Goal: Information Seeking & Learning: Learn about a topic

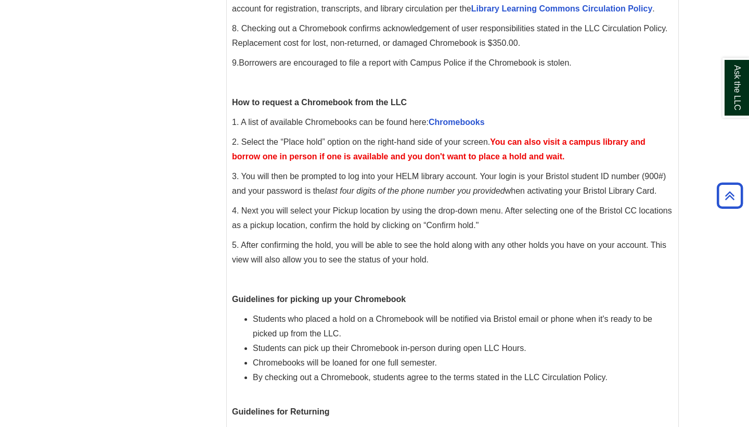
scroll to position [359, 0]
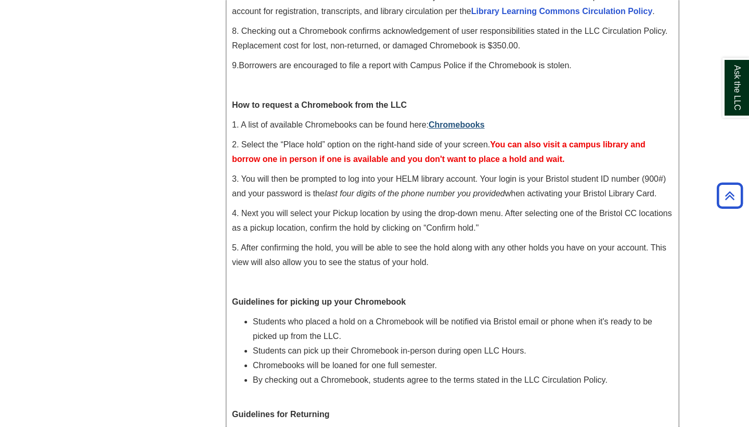
click at [464, 123] on link "Chromebooks" at bounding box center [457, 124] width 56 height 9
click at [451, 124] on link "Chromebooks" at bounding box center [457, 124] width 56 height 9
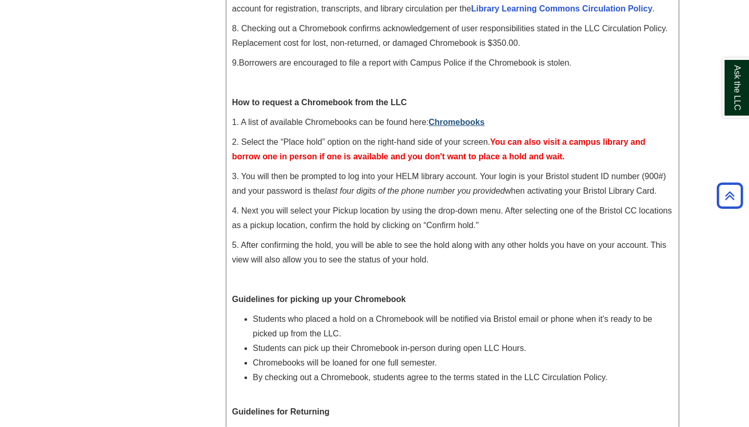
click at [467, 124] on link "Chromebooks" at bounding box center [457, 122] width 56 height 9
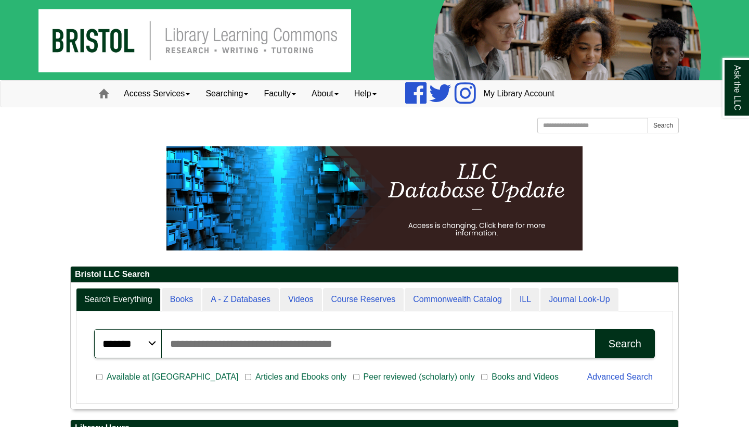
click at [139, 205] on p at bounding box center [374, 198] width 609 height 104
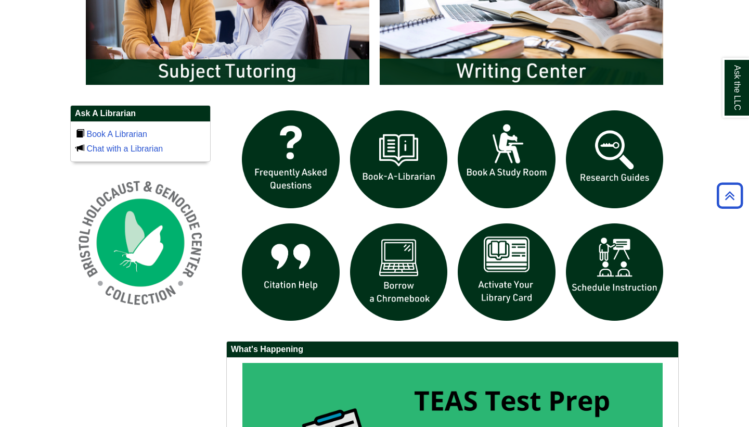
scroll to position [636, 0]
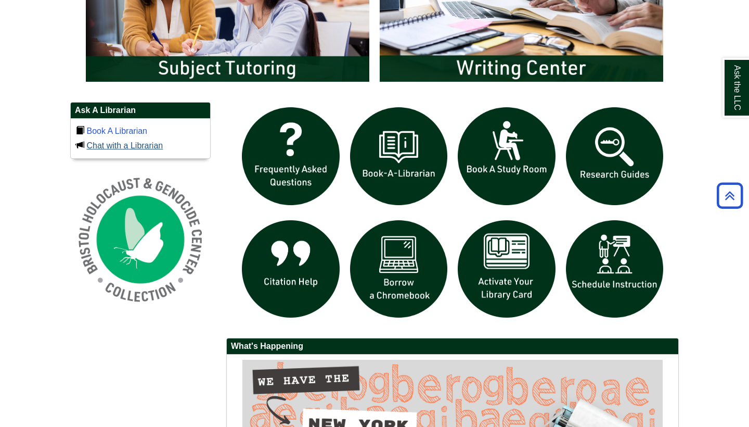
click at [113, 145] on link "Chat with a Librarian" at bounding box center [124, 145] width 76 height 9
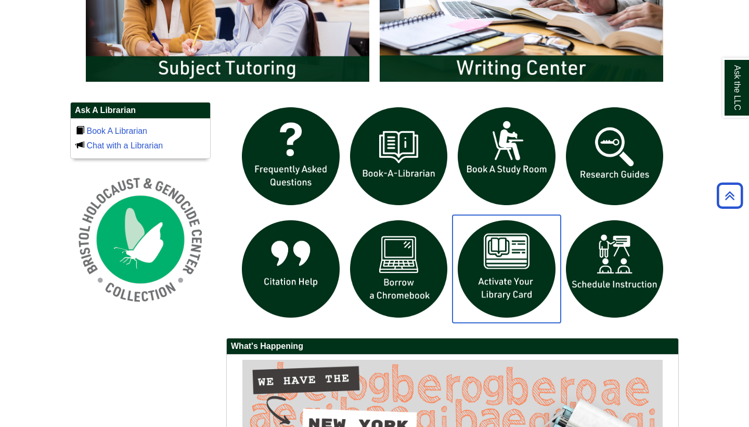
click at [534, 275] on img "slideshow" at bounding box center [507, 269] width 108 height 108
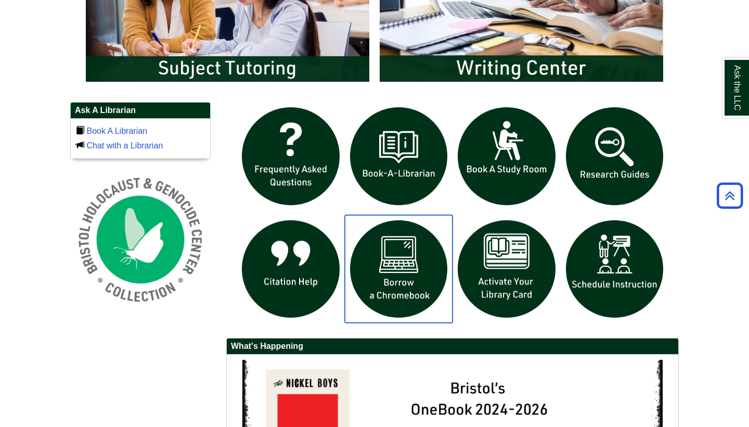
click at [419, 272] on img "slideshow" at bounding box center [399, 269] width 108 height 108
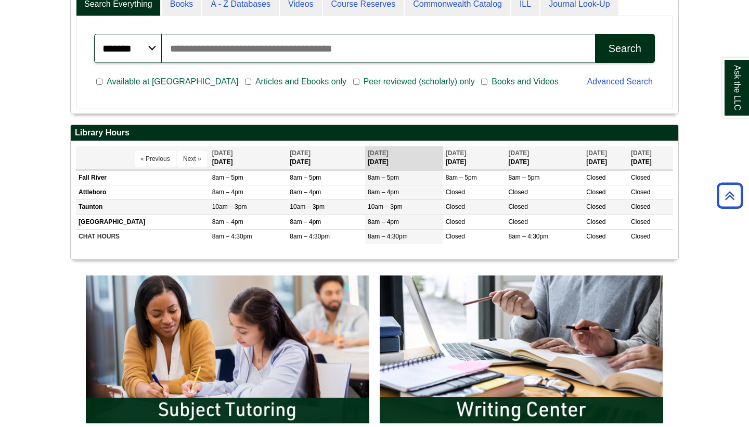
scroll to position [292, 0]
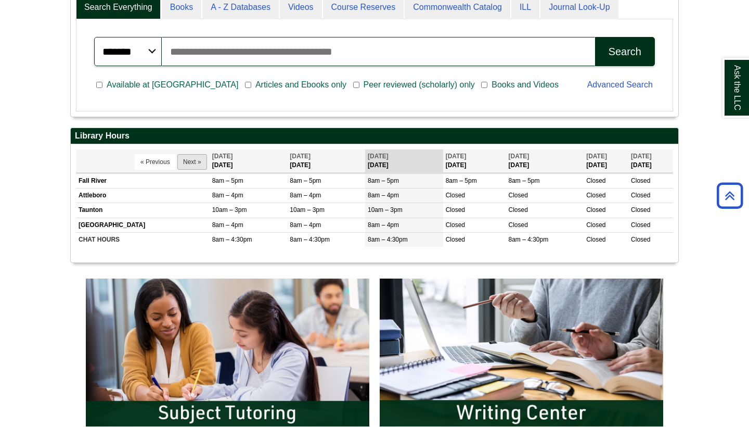
click at [182, 157] on button "Next »" at bounding box center [192, 162] width 30 height 16
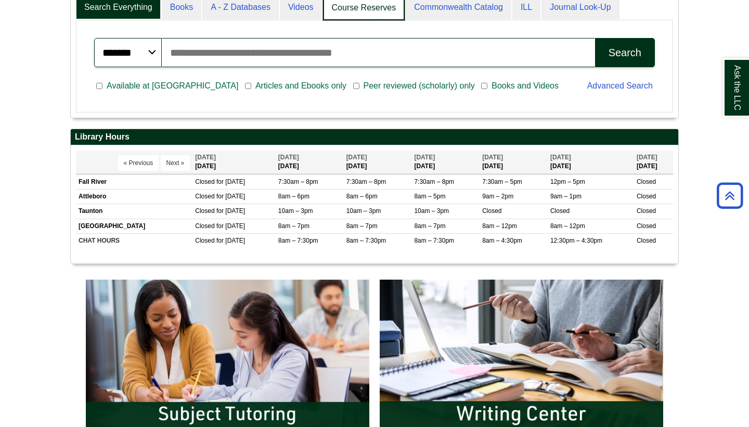
scroll to position [5, 5]
click at [354, 13] on link "Course Reserves" at bounding box center [364, 8] width 82 height 24
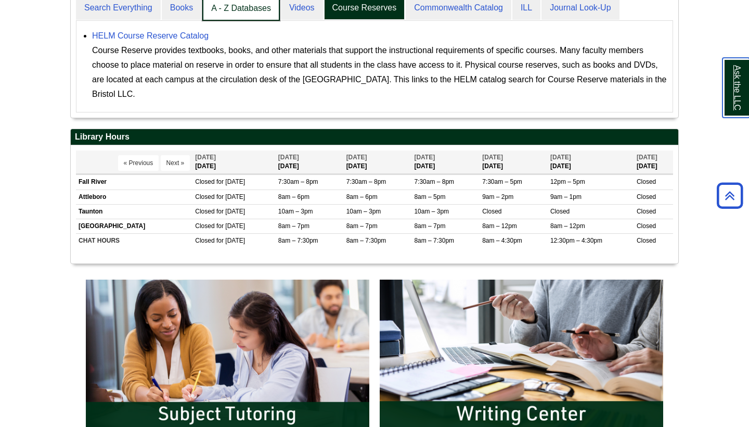
scroll to position [125, 608]
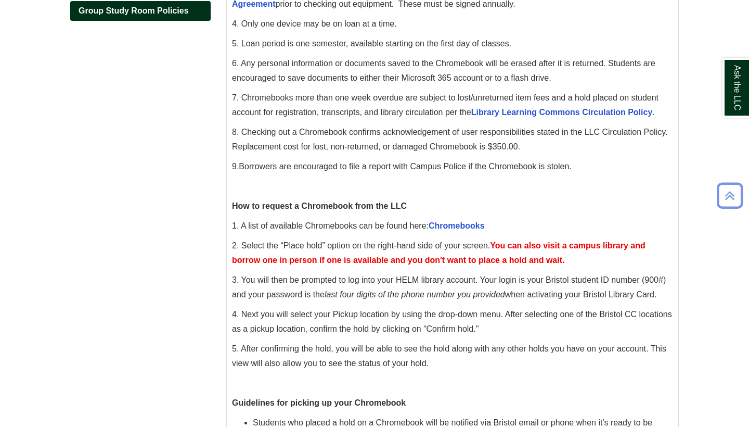
scroll to position [264, 0]
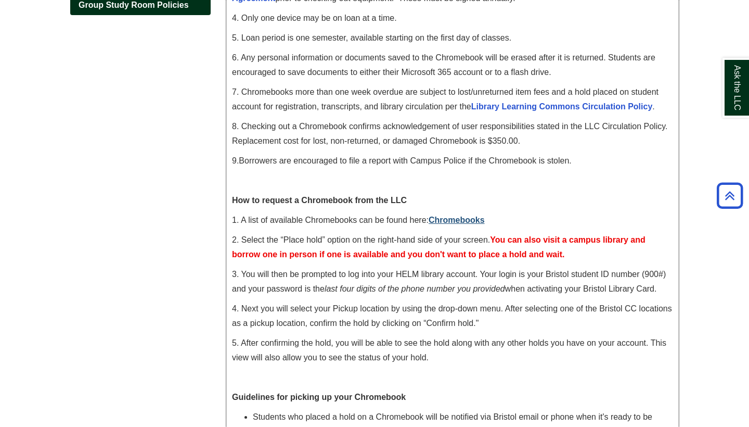
click at [458, 222] on link "Chromebooks" at bounding box center [457, 219] width 56 height 9
click at [465, 222] on link "Chromebooks" at bounding box center [457, 219] width 56 height 9
